Goal: Information Seeking & Learning: Check status

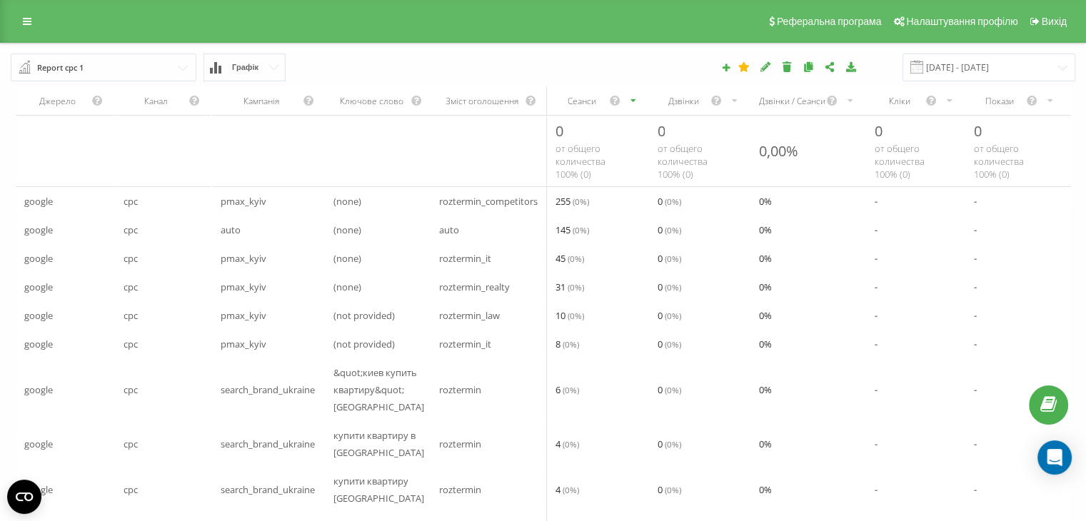
click at [693, 103] on div "Дзвінки" at bounding box center [683, 101] width 53 height 12
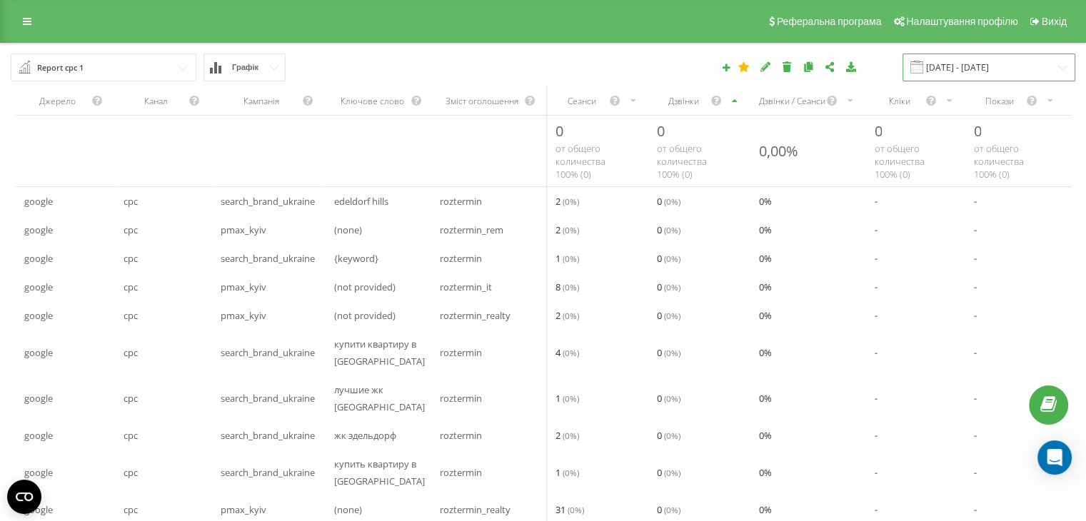
click at [975, 65] on input "[DATE] - [DATE]" at bounding box center [988, 68] width 173 height 28
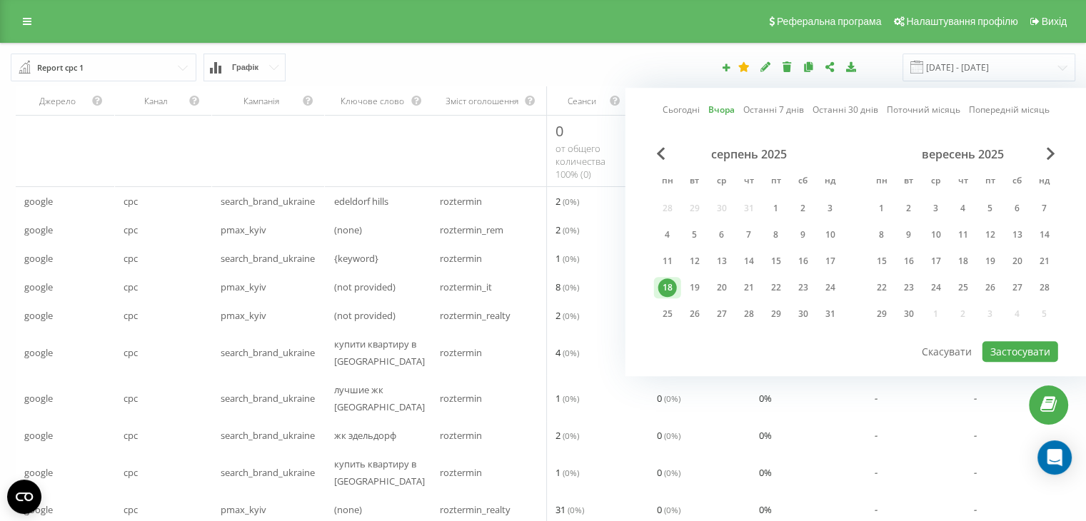
click at [675, 112] on link "Сьогодні" at bounding box center [681, 111] width 37 height 14
click at [1010, 346] on button "Застосувати" at bounding box center [1020, 351] width 76 height 21
type input "[DATE] - [DATE]"
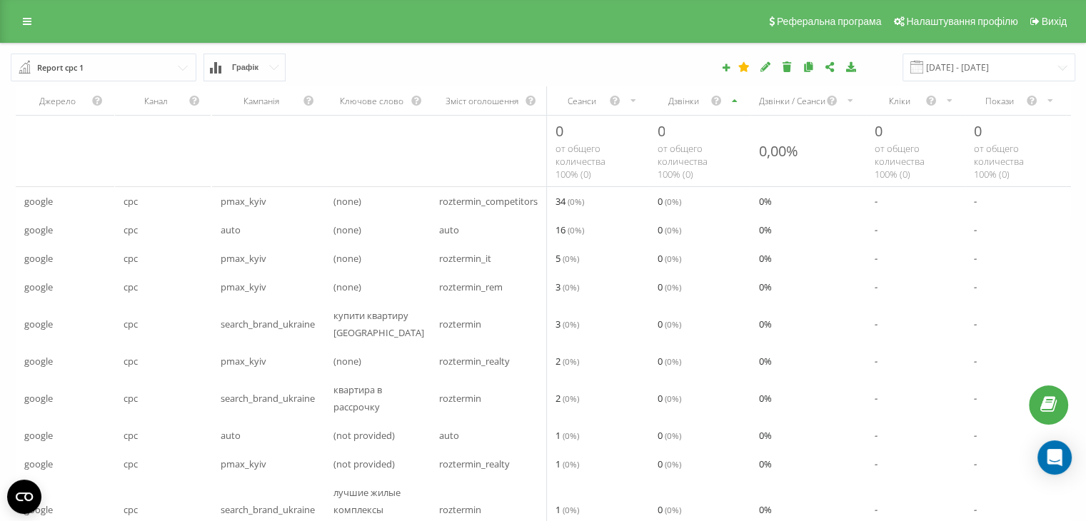
drag, startPoint x: 26, startPoint y: 19, endPoint x: 40, endPoint y: 36, distance: 22.3
click at [26, 19] on icon at bounding box center [27, 21] width 9 height 10
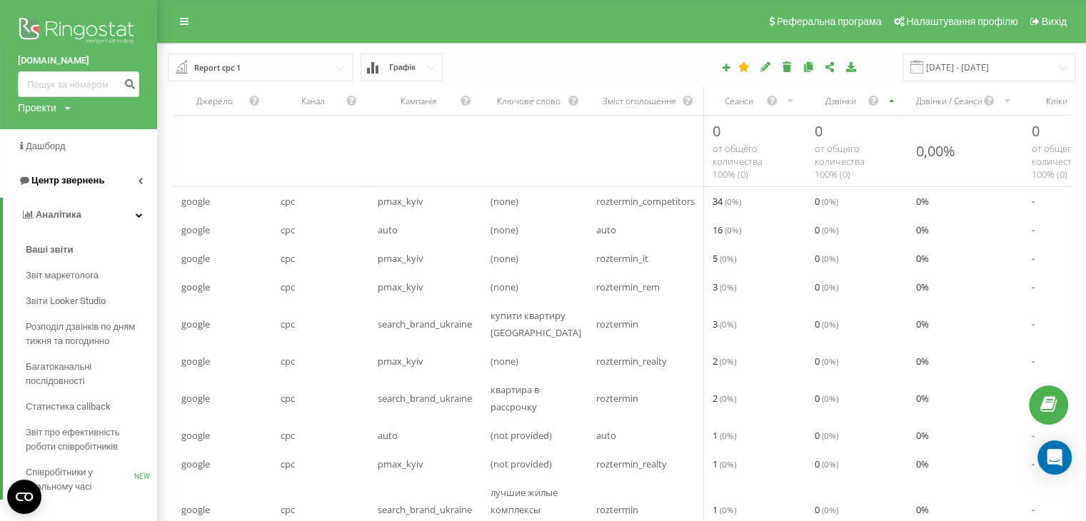
click at [60, 174] on span "Центр звернень" at bounding box center [61, 181] width 86 height 14
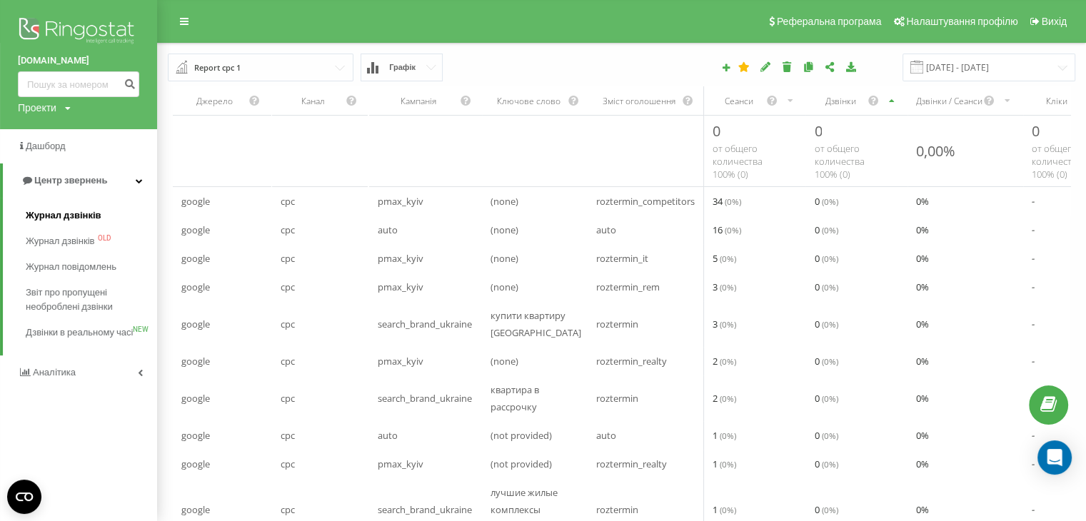
click at [70, 213] on span "Журнал дзвінків" at bounding box center [64, 215] width 76 height 14
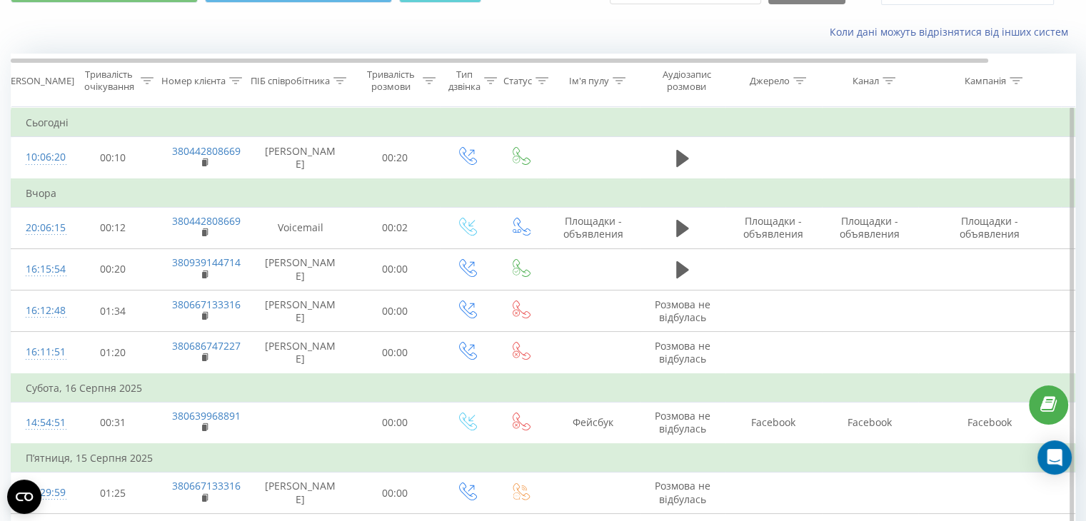
scroll to position [71, 0]
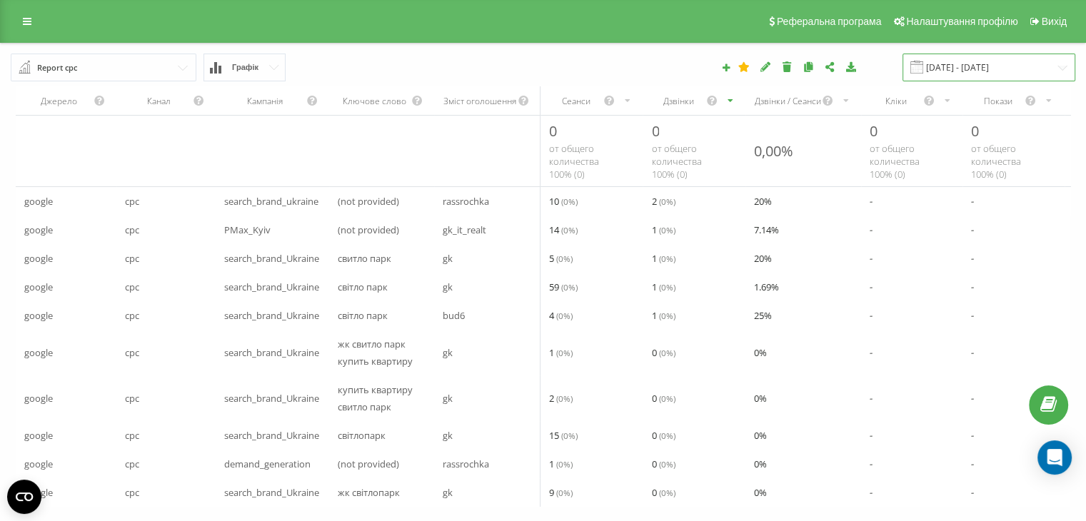
click at [989, 62] on input "[DATE] - [DATE]" at bounding box center [988, 68] width 173 height 28
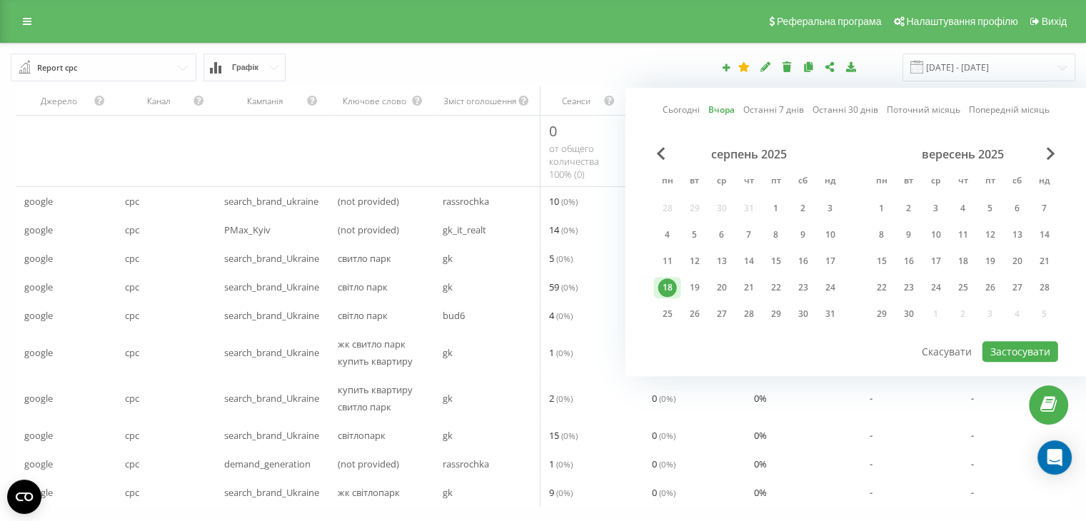
drag, startPoint x: 695, startPoint y: 282, endPoint x: 809, endPoint y: 347, distance: 130.8
click at [697, 284] on div "19" at bounding box center [694, 287] width 19 height 19
drag, startPoint x: 1004, startPoint y: 346, endPoint x: 887, endPoint y: 351, distance: 116.5
click at [1004, 346] on button "Застосувати" at bounding box center [1020, 351] width 76 height 21
type input "[DATE] - [DATE]"
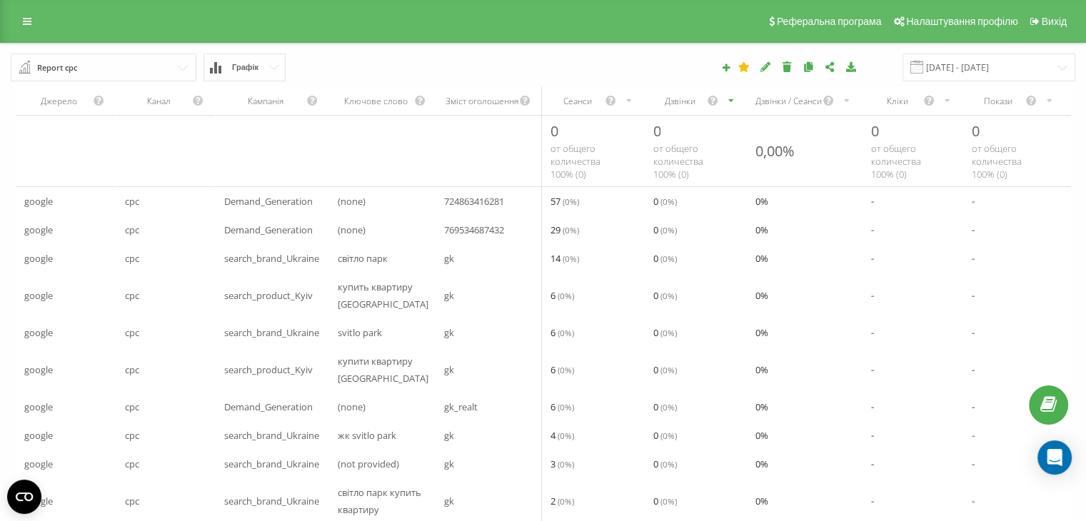
click at [676, 106] on div "Дзвінки" at bounding box center [680, 101] width 54 height 12
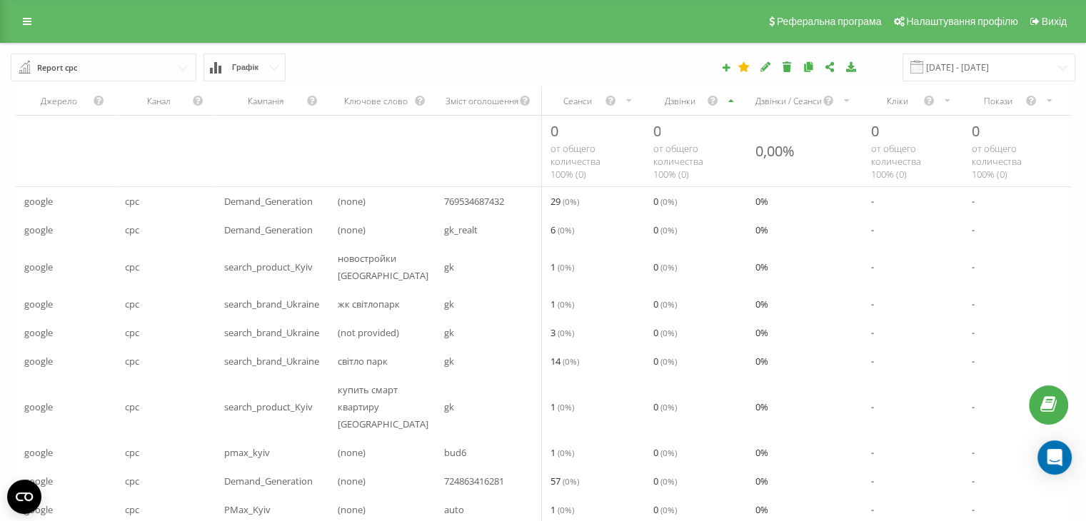
click at [676, 106] on div "Дзвінки" at bounding box center [680, 101] width 54 height 12
